Goal: Entertainment & Leisure: Browse casually

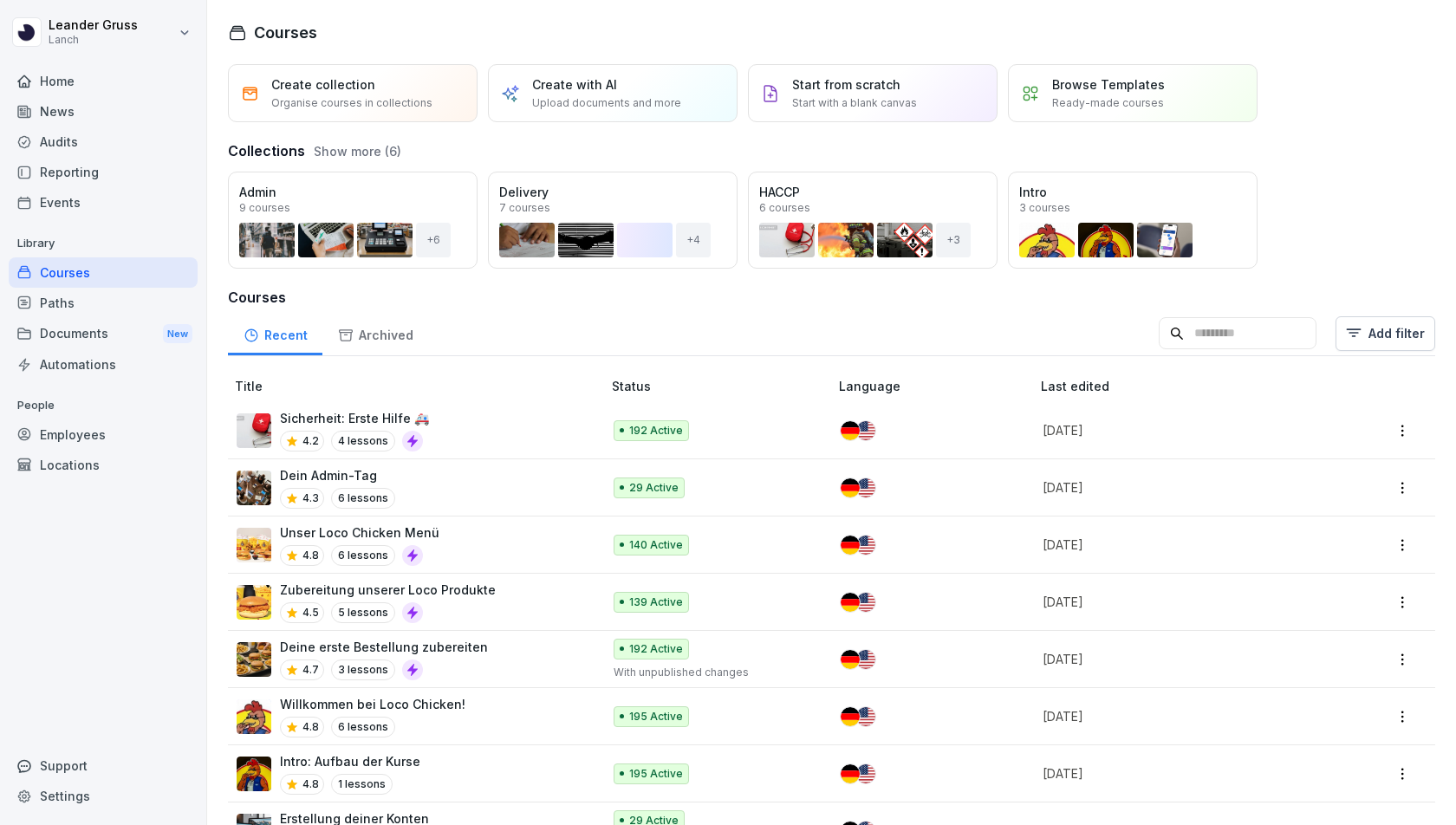
click at [93, 115] on div "News" at bounding box center [103, 112] width 189 height 31
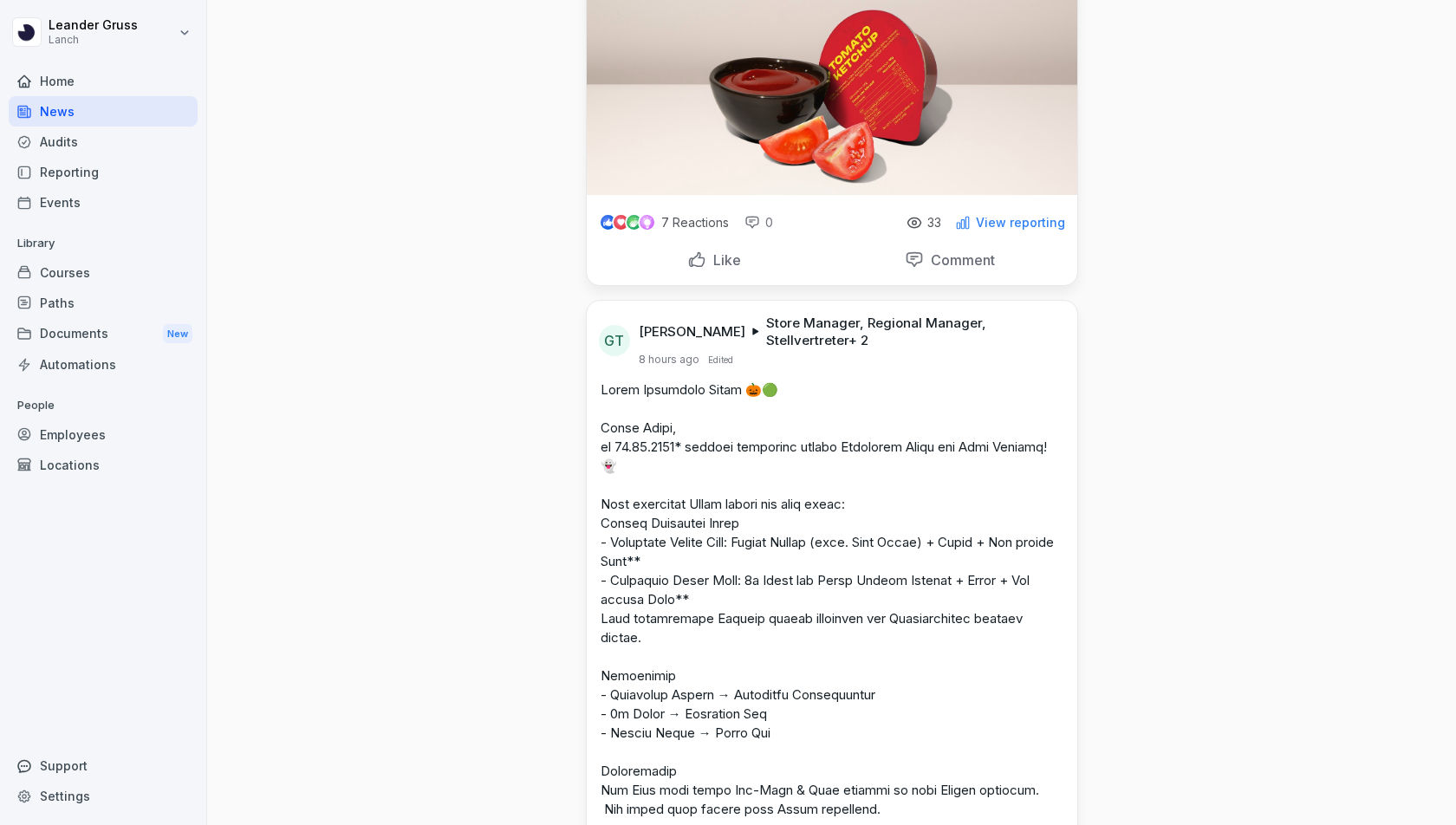
scroll to position [748, 0]
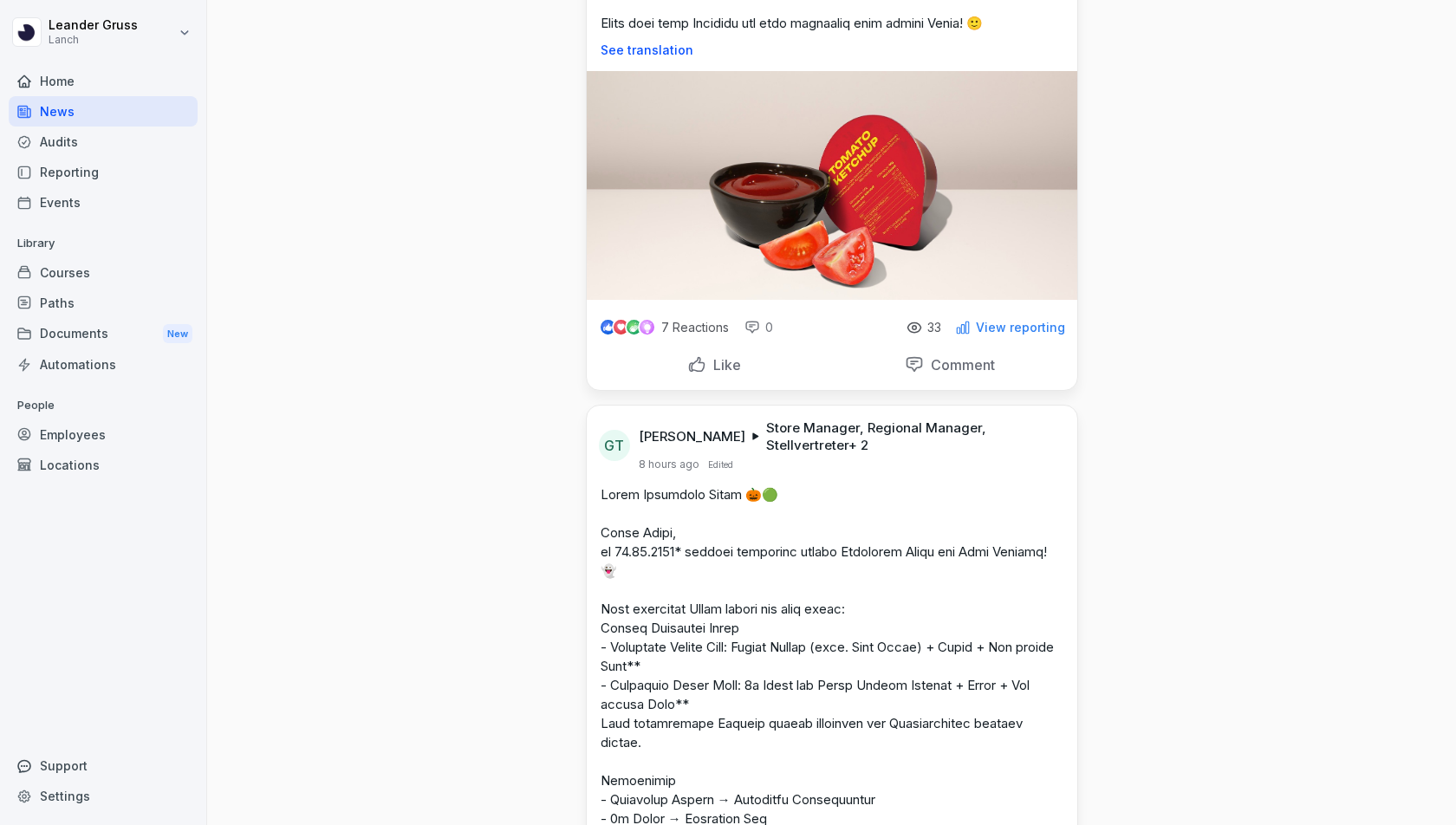
click at [731, 369] on p "Like" at bounding box center [724, 365] width 35 height 17
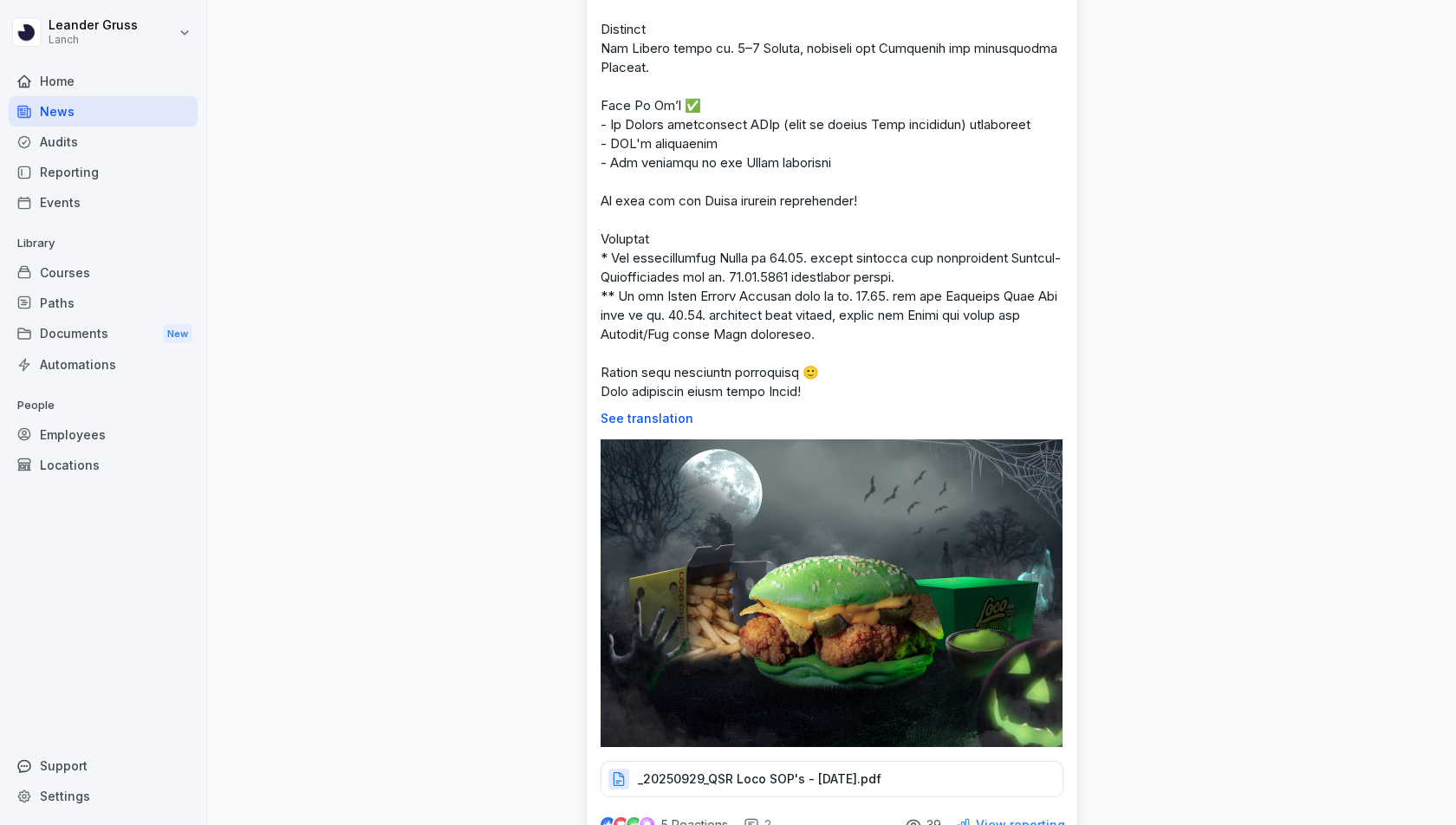
scroll to position [2213, 0]
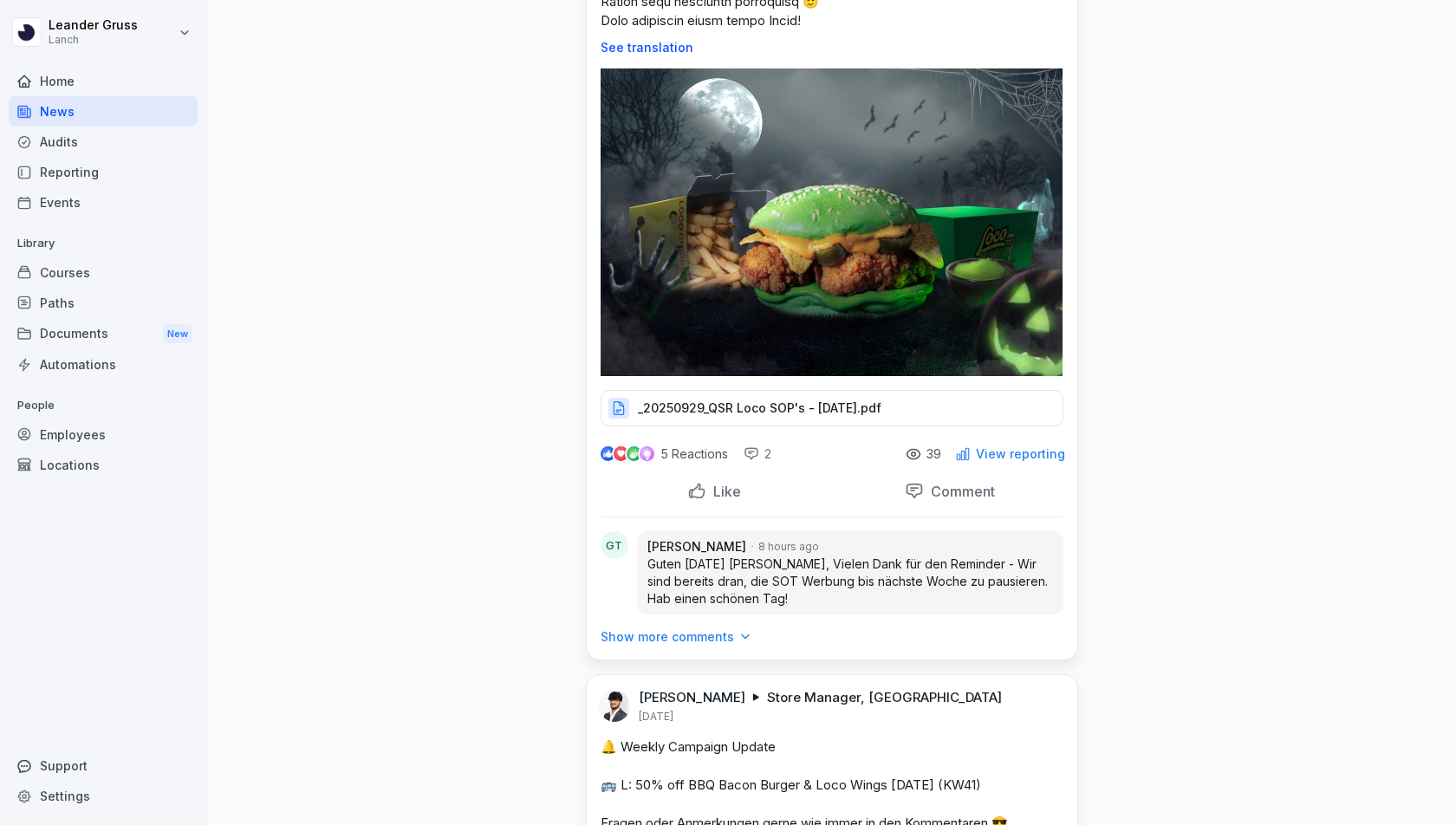
click at [728, 482] on p "Like" at bounding box center [724, 491] width 35 height 17
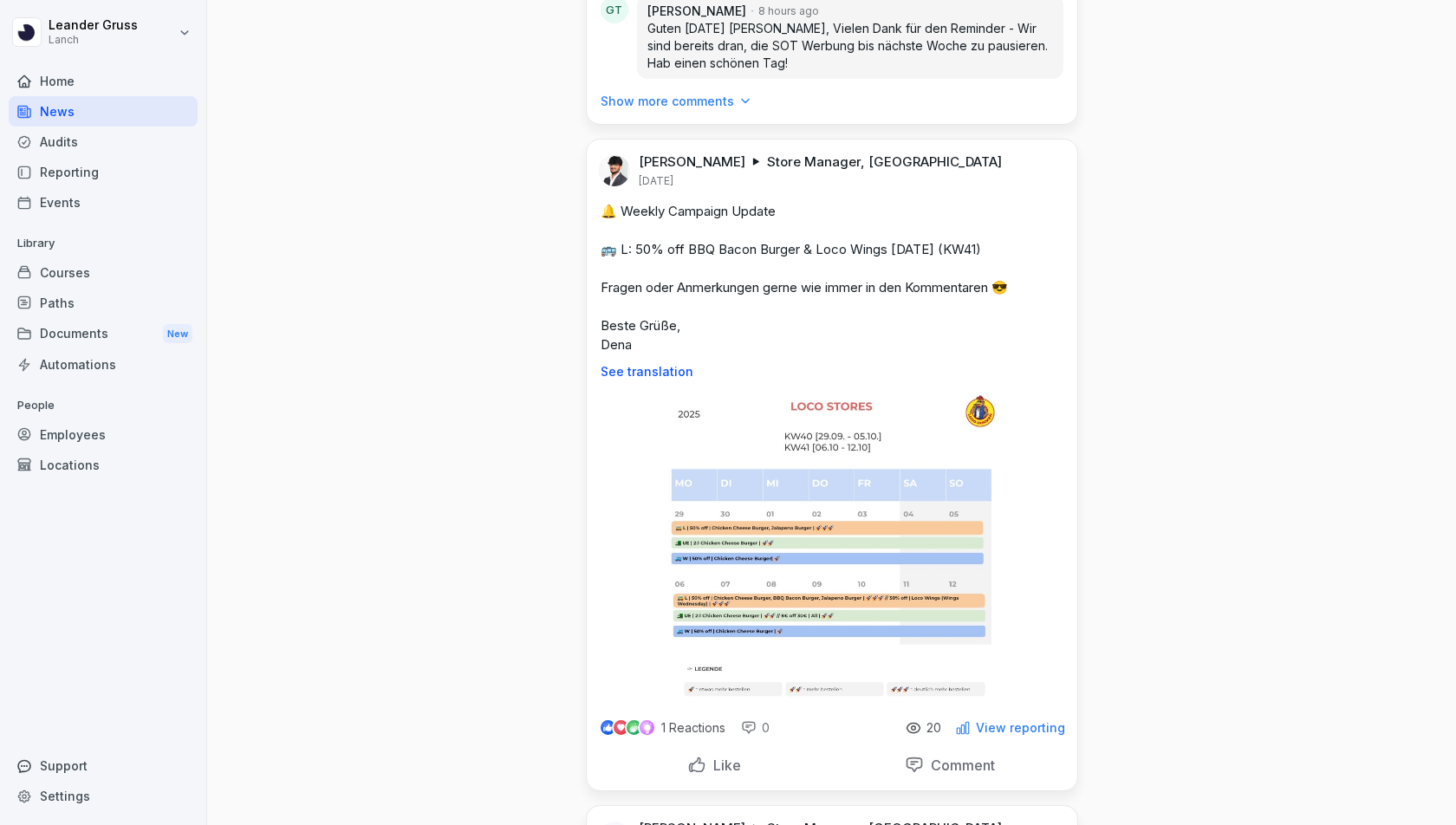
scroll to position [2977, 0]
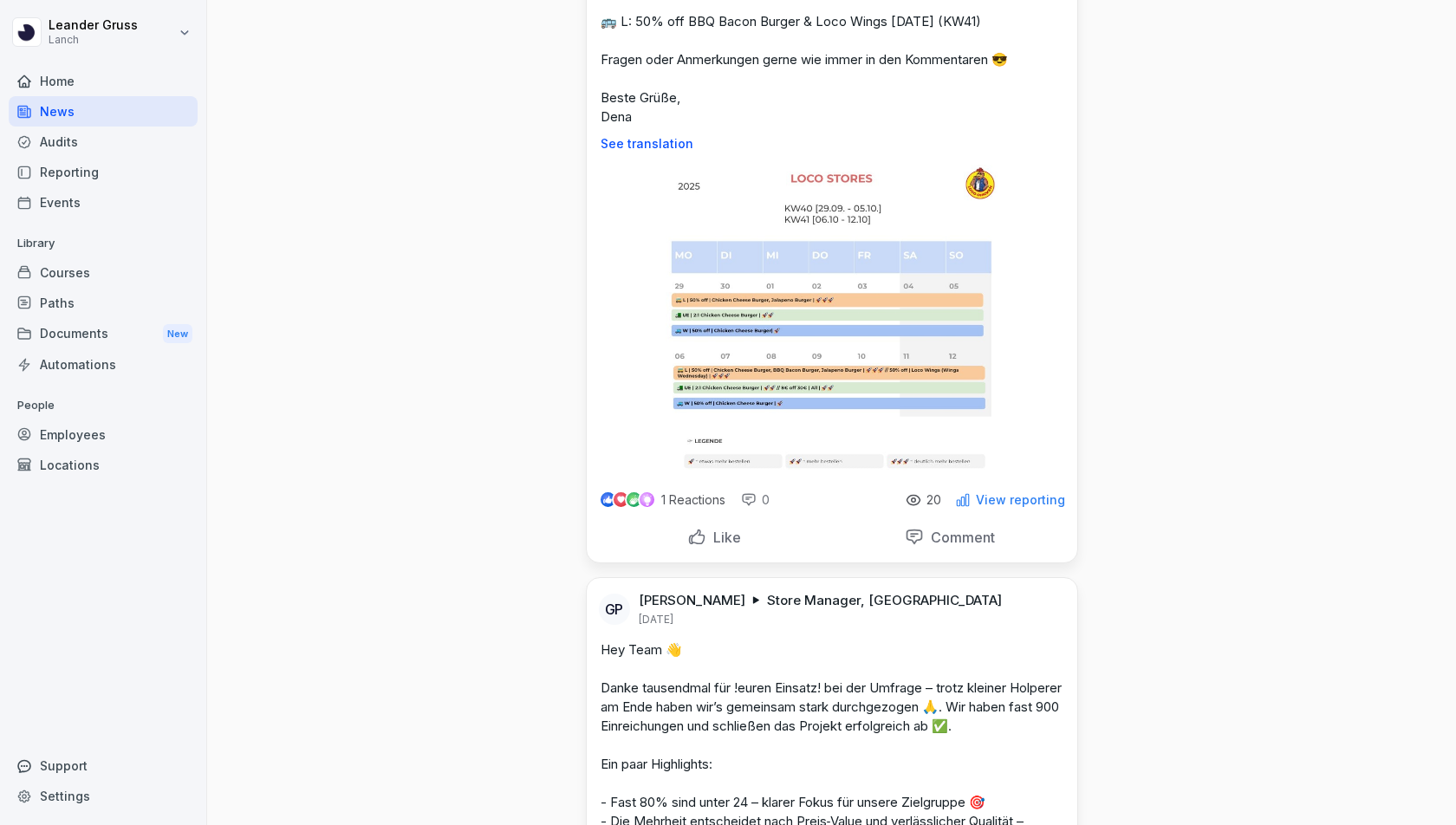
click at [709, 529] on p "Like" at bounding box center [724, 537] width 35 height 17
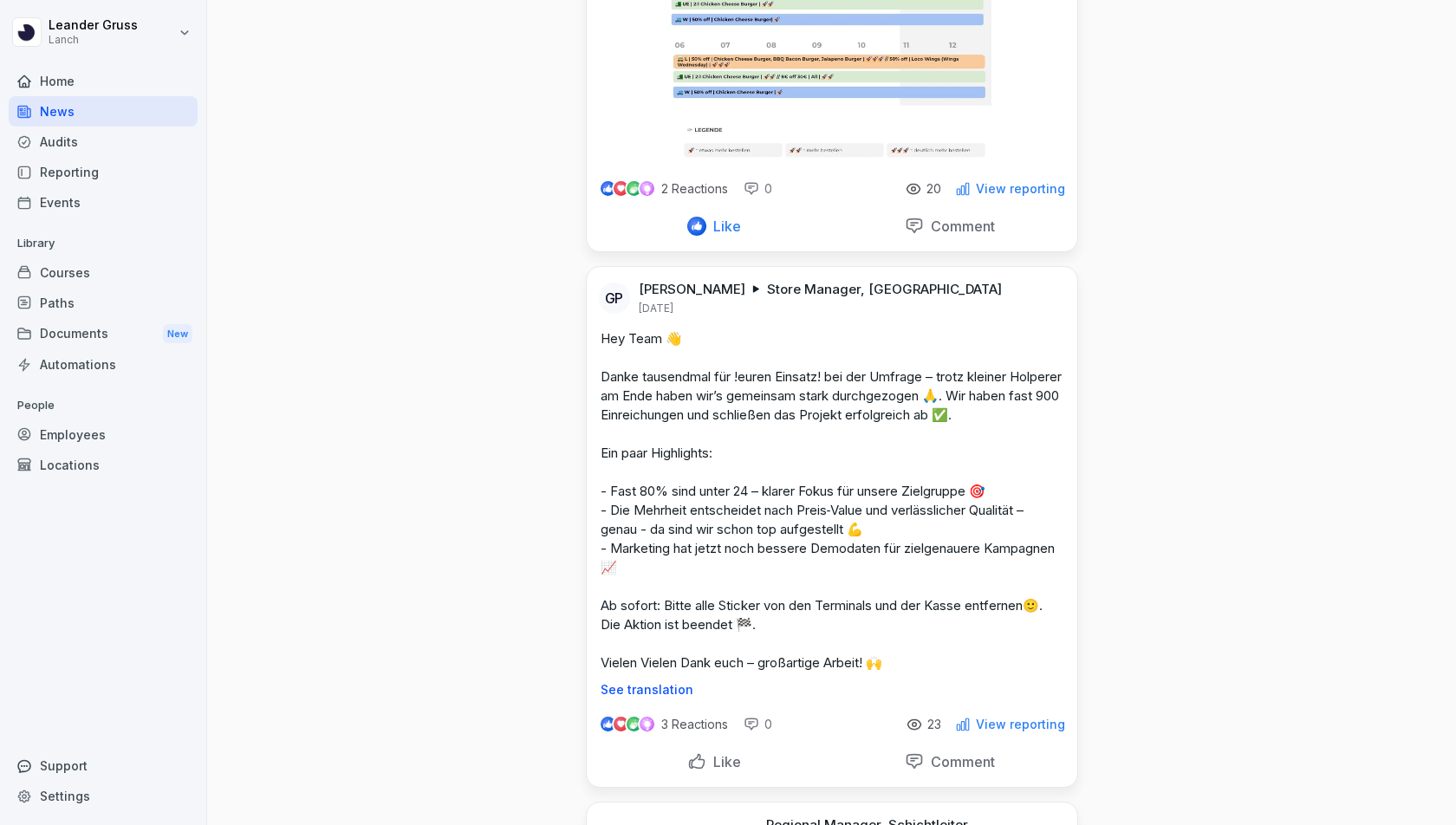
scroll to position [3490, 0]
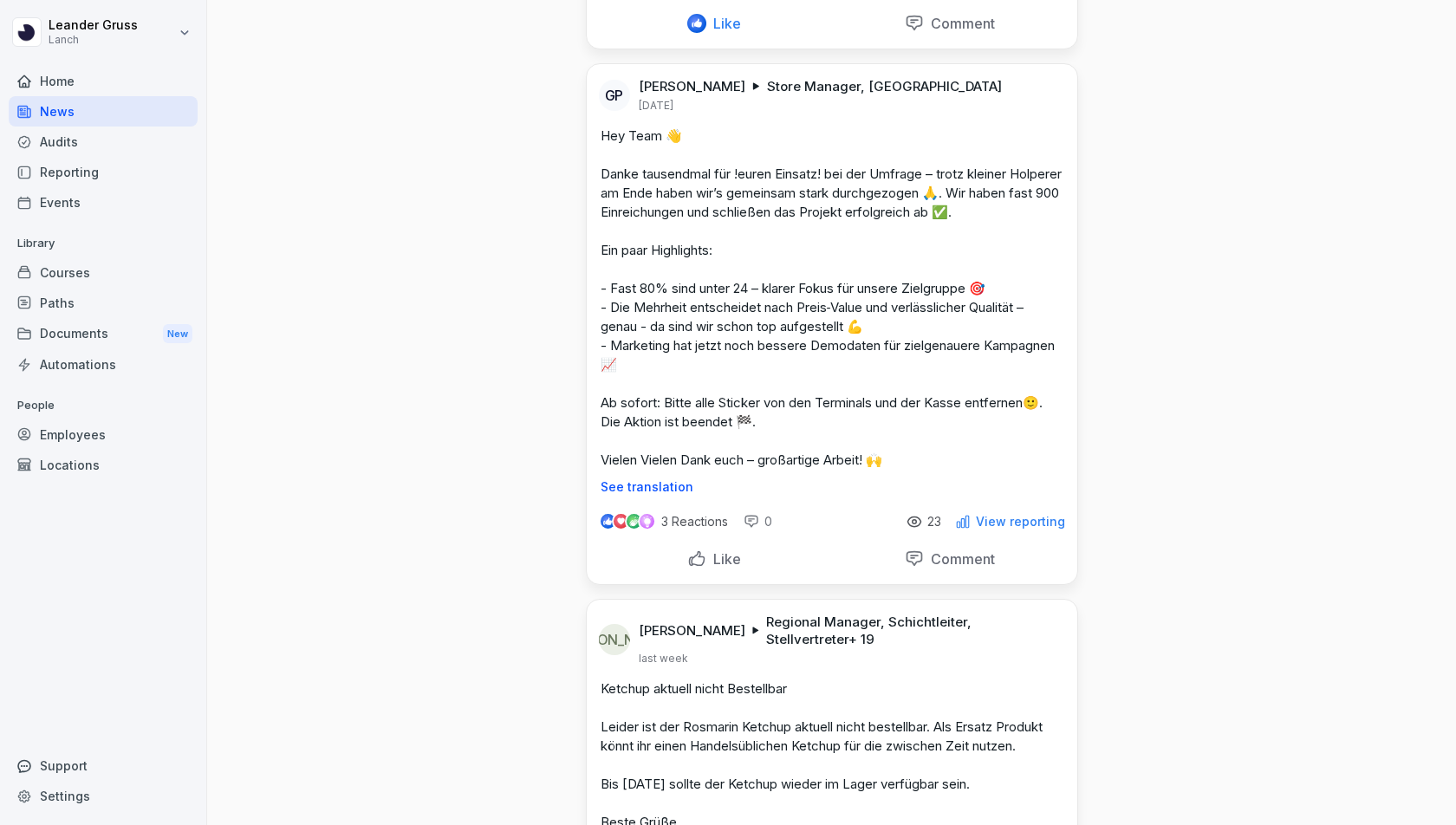
click at [743, 542] on div "Like" at bounding box center [715, 558] width 227 height 33
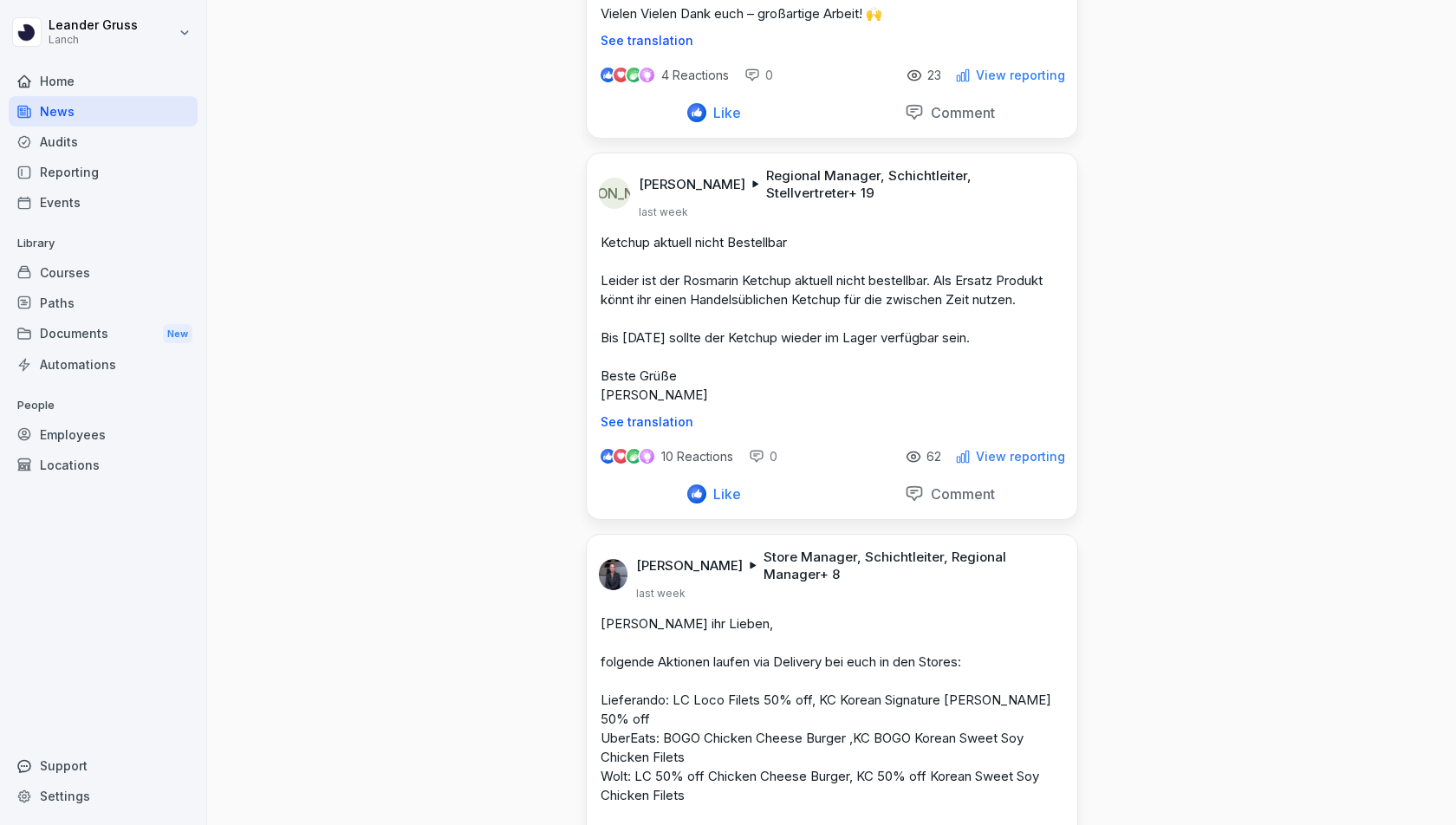
scroll to position [4104, 0]
